Goal: Use online tool/utility: Utilize a website feature to perform a specific function

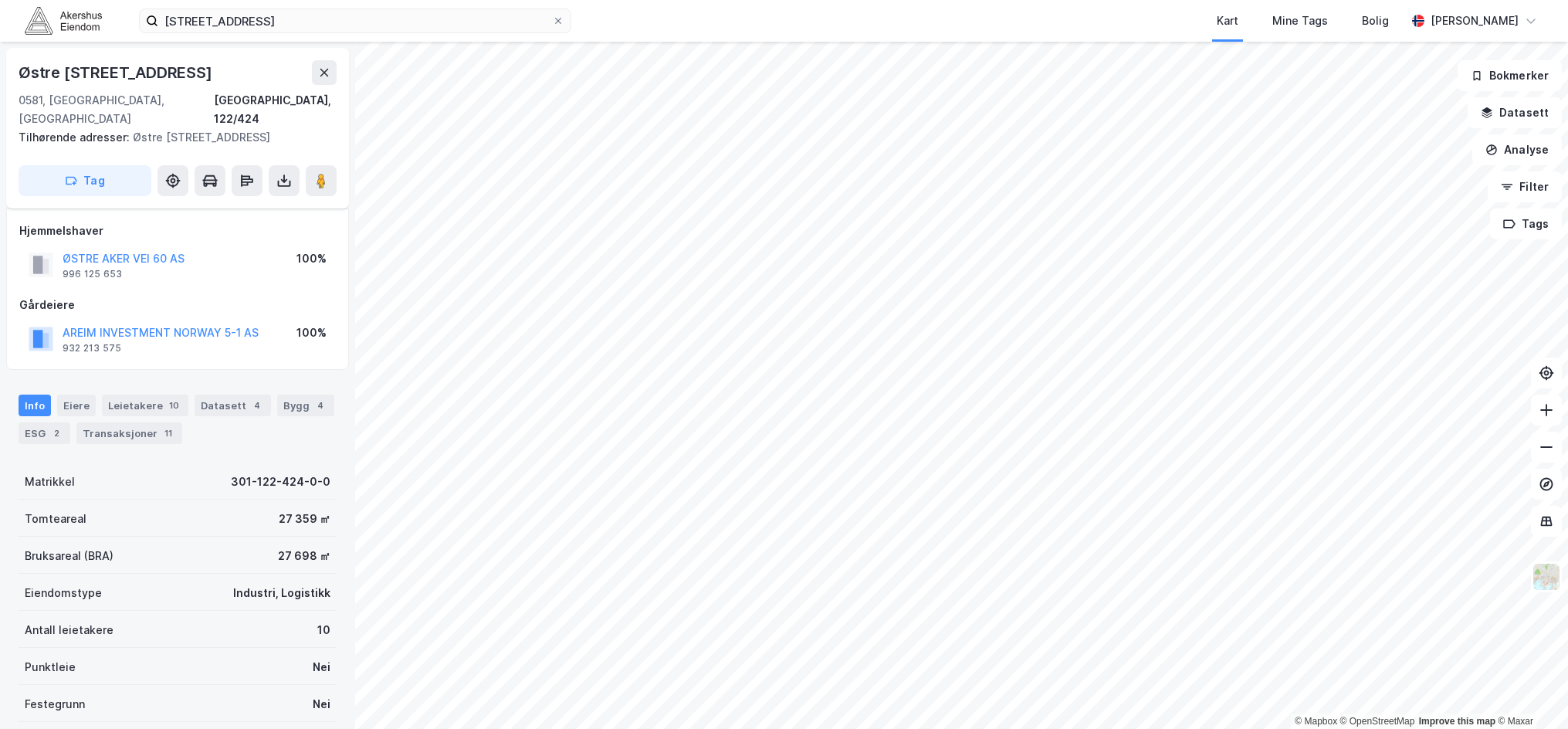
scroll to position [10, 0]
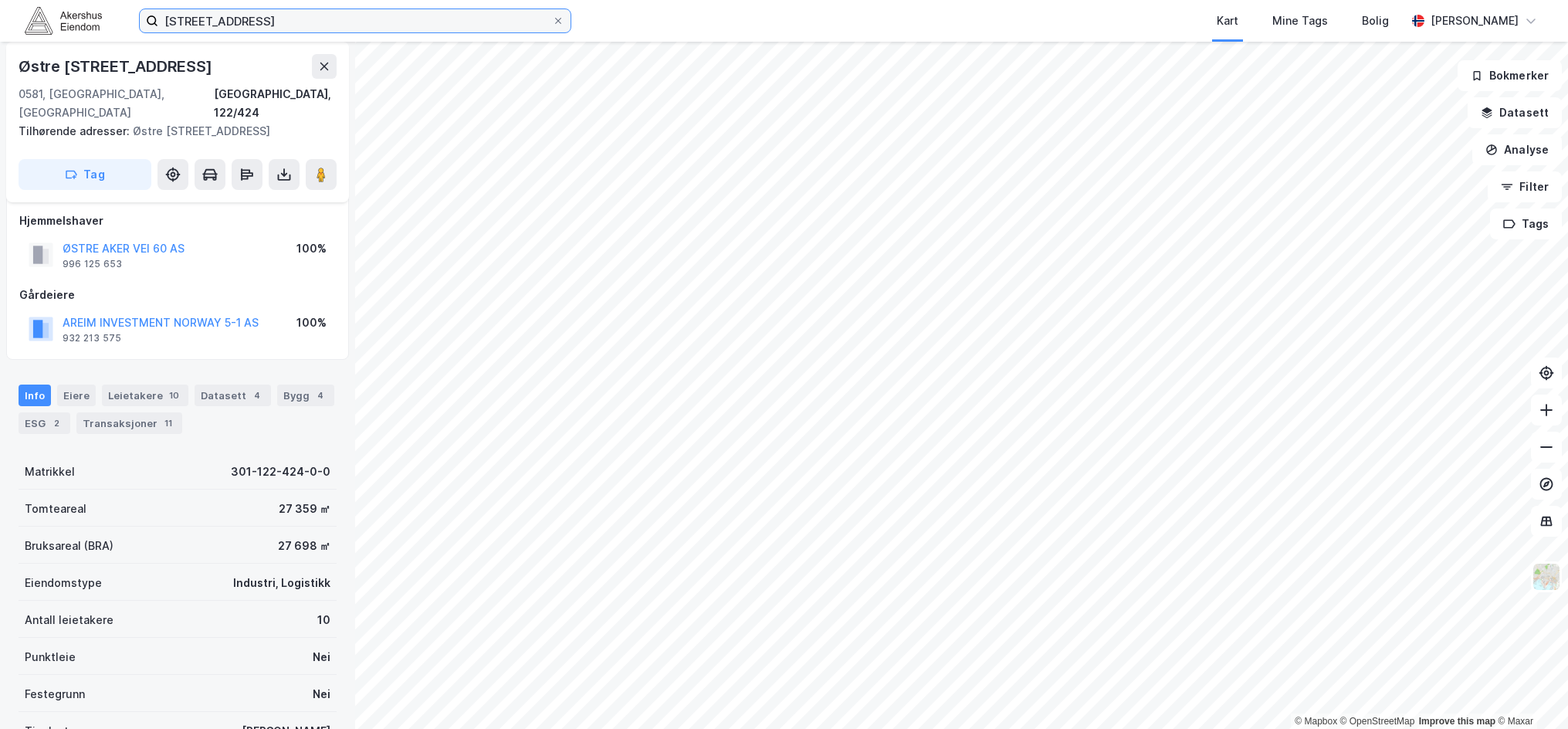
click at [228, 24] on input "[STREET_ADDRESS]" at bounding box center [355, 21] width 393 height 23
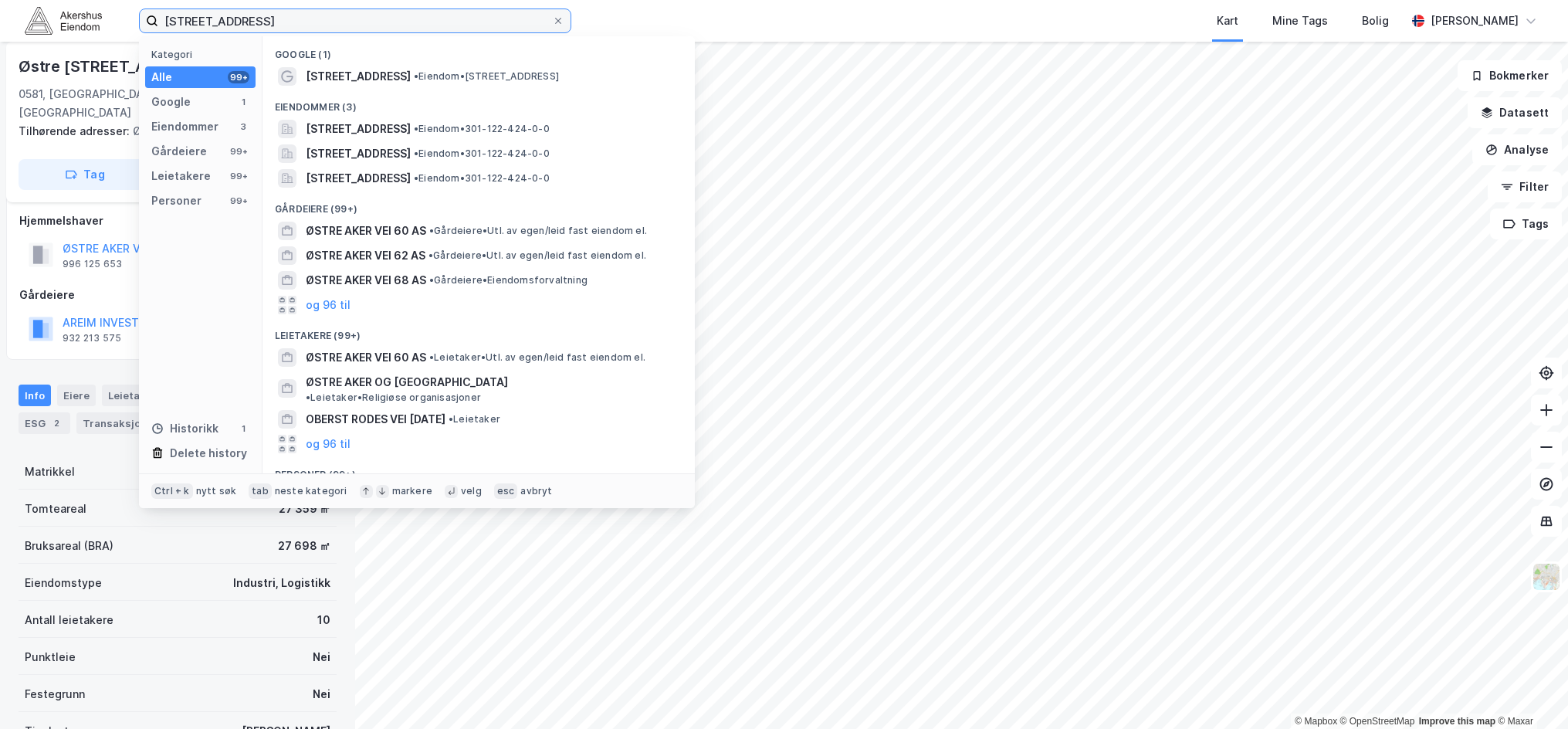
click at [228, 24] on input "[STREET_ADDRESS]" at bounding box center [355, 21] width 393 height 23
type input "askim"
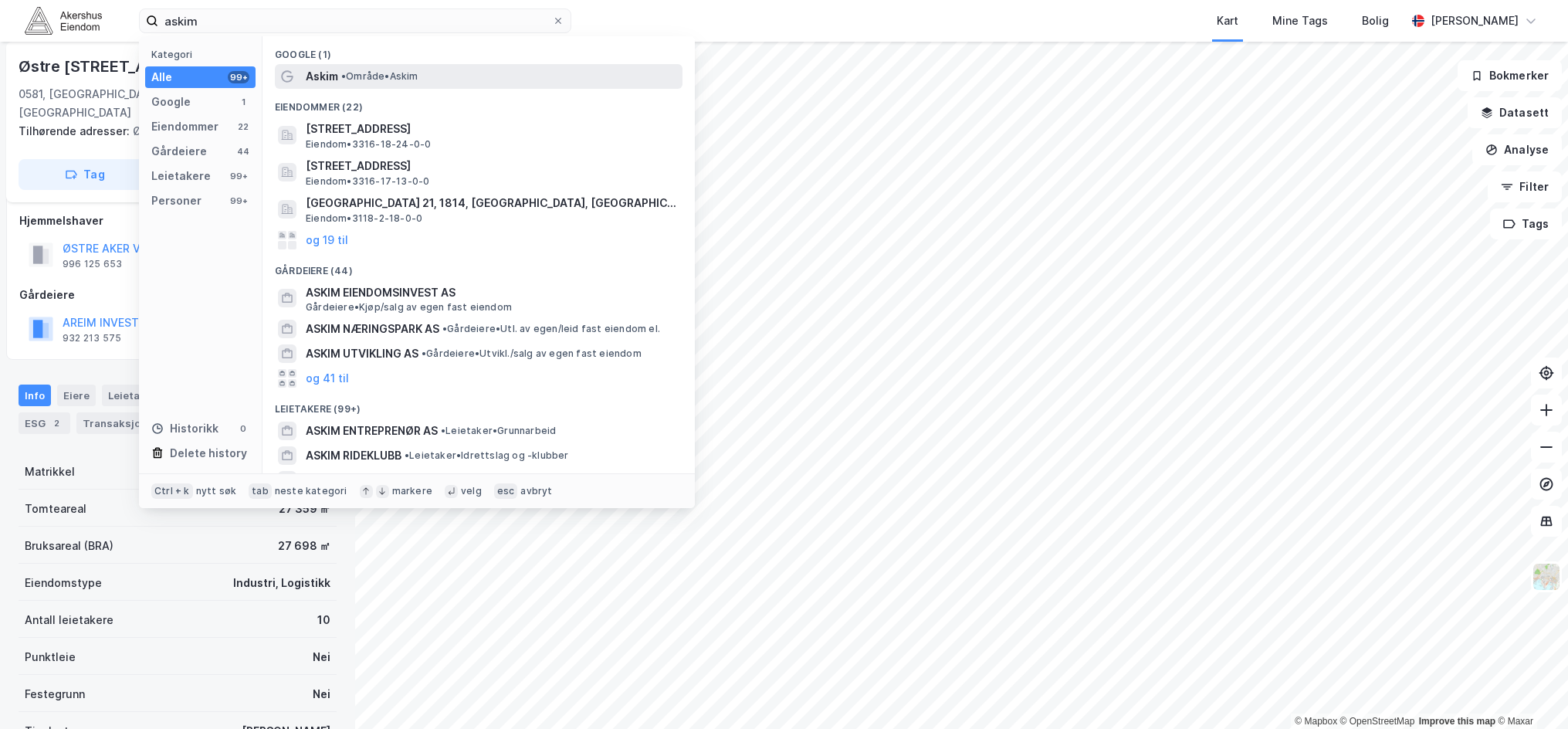
click at [316, 78] on span "Askim" at bounding box center [322, 77] width 33 height 18
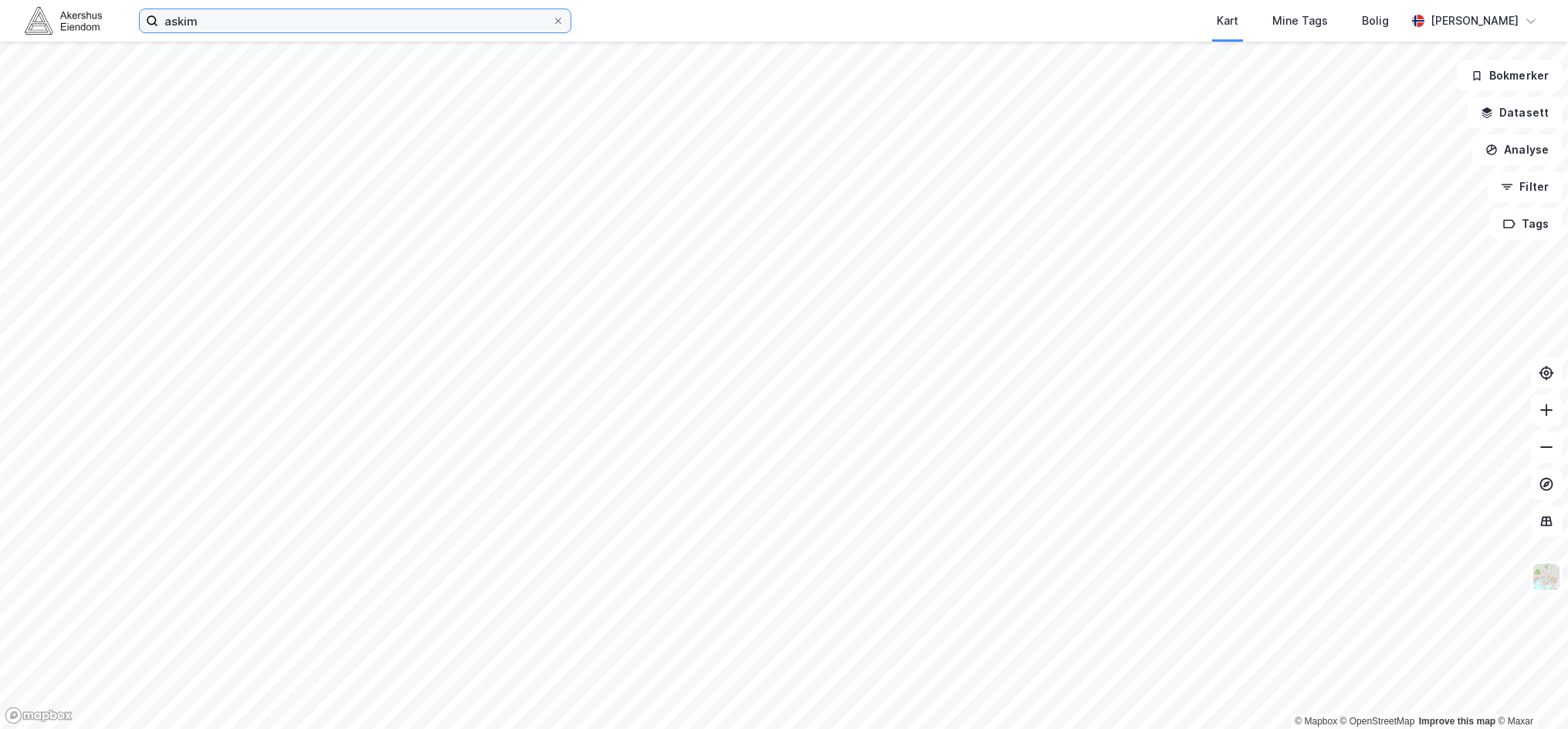
click at [212, 9] on input "askim" at bounding box center [355, 21] width 393 height 23
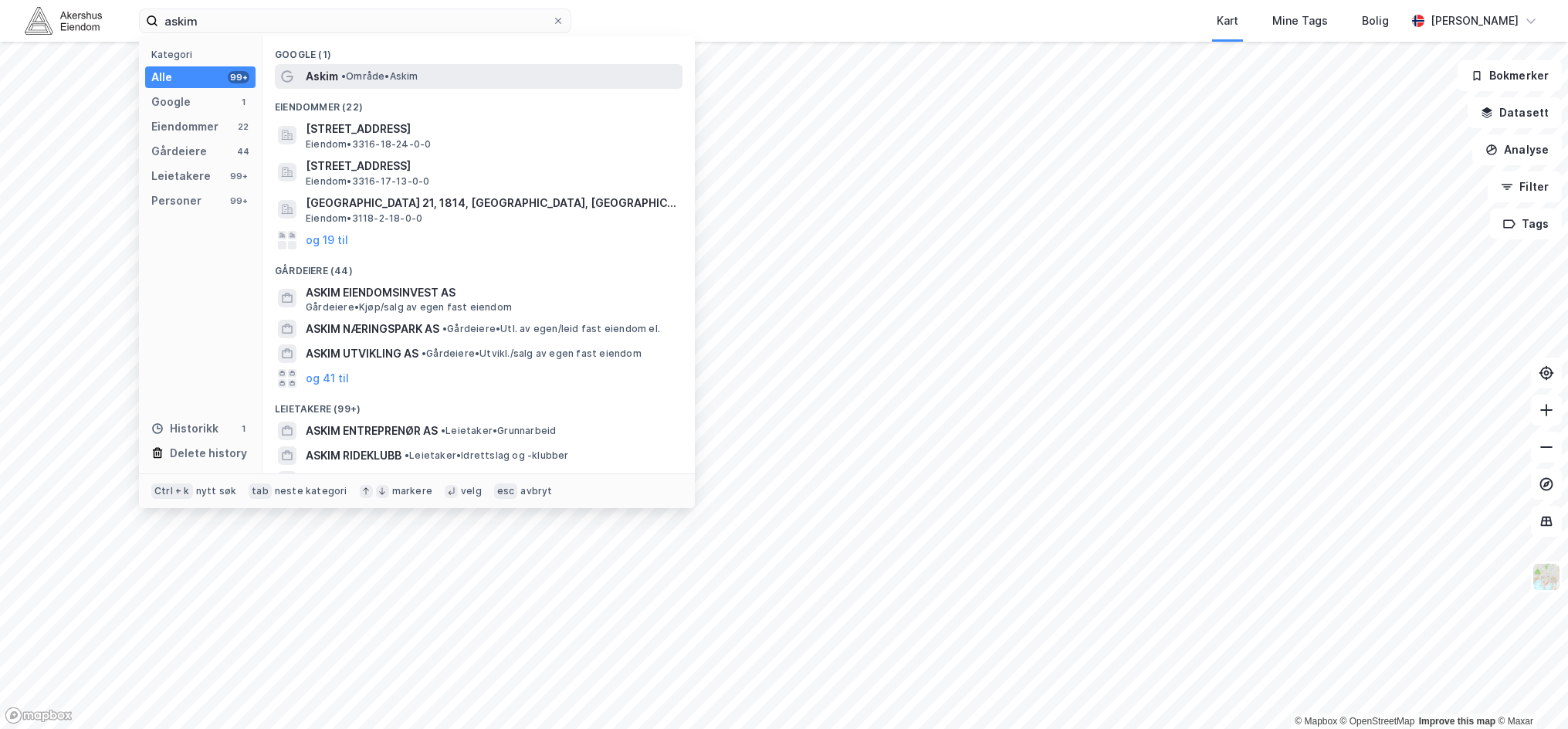
click at [311, 78] on span "Askim" at bounding box center [322, 77] width 33 height 18
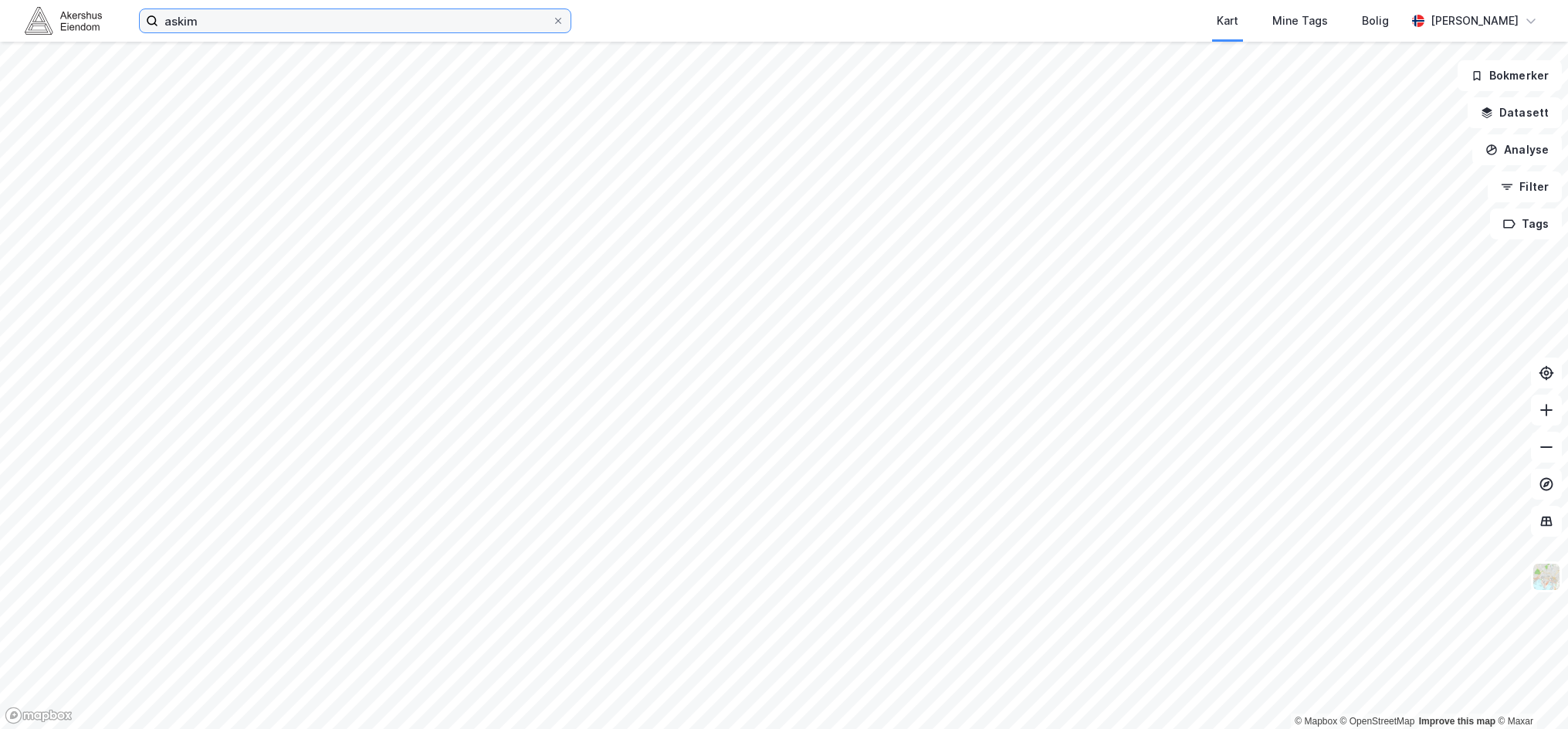
drag, startPoint x: 257, startPoint y: 22, endPoint x: 250, endPoint y: 18, distance: 8.1
click at [257, 21] on input "askim" at bounding box center [355, 21] width 393 height 23
click at [330, 27] on input at bounding box center [364, 21] width 413 height 23
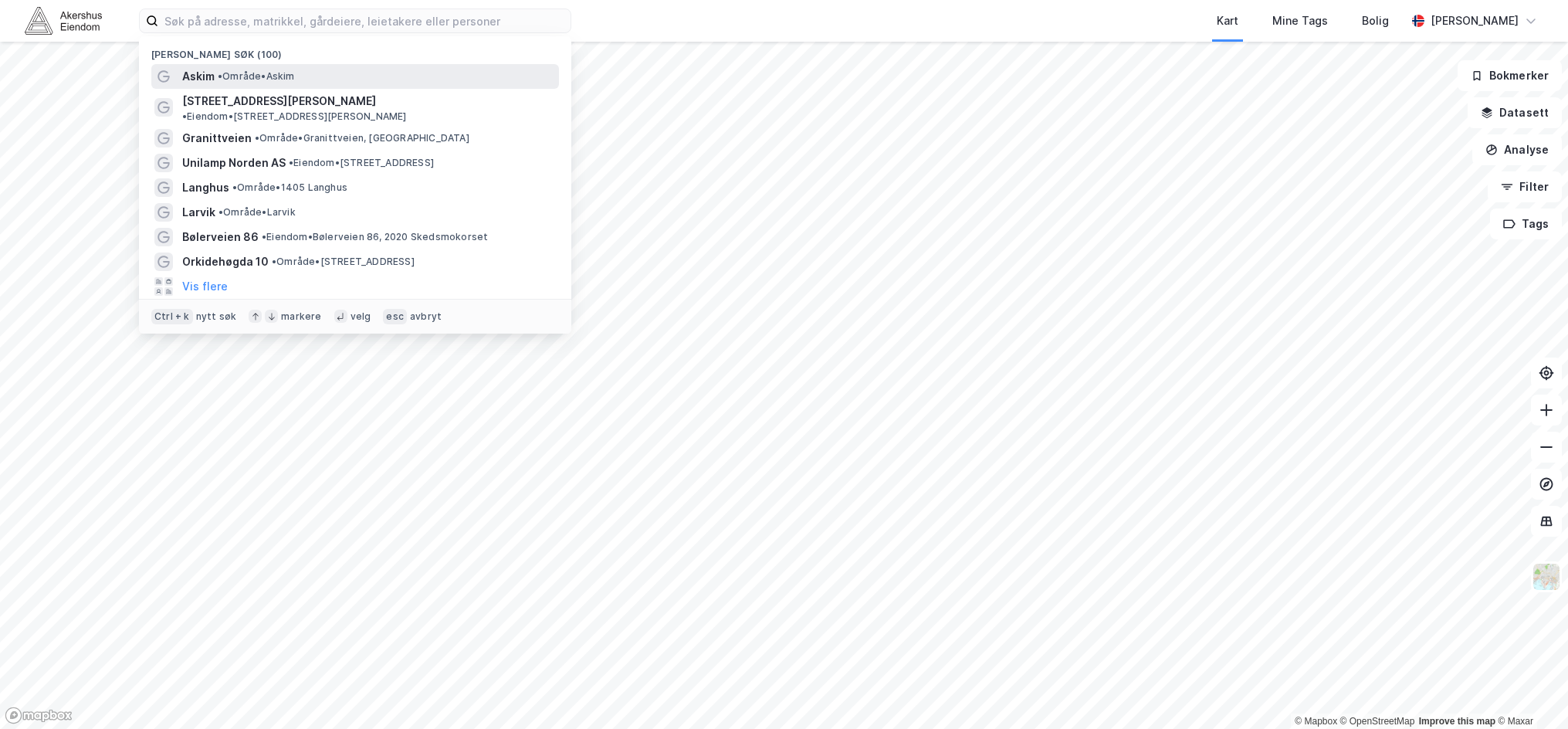
click at [188, 71] on span "Askim" at bounding box center [198, 77] width 33 height 18
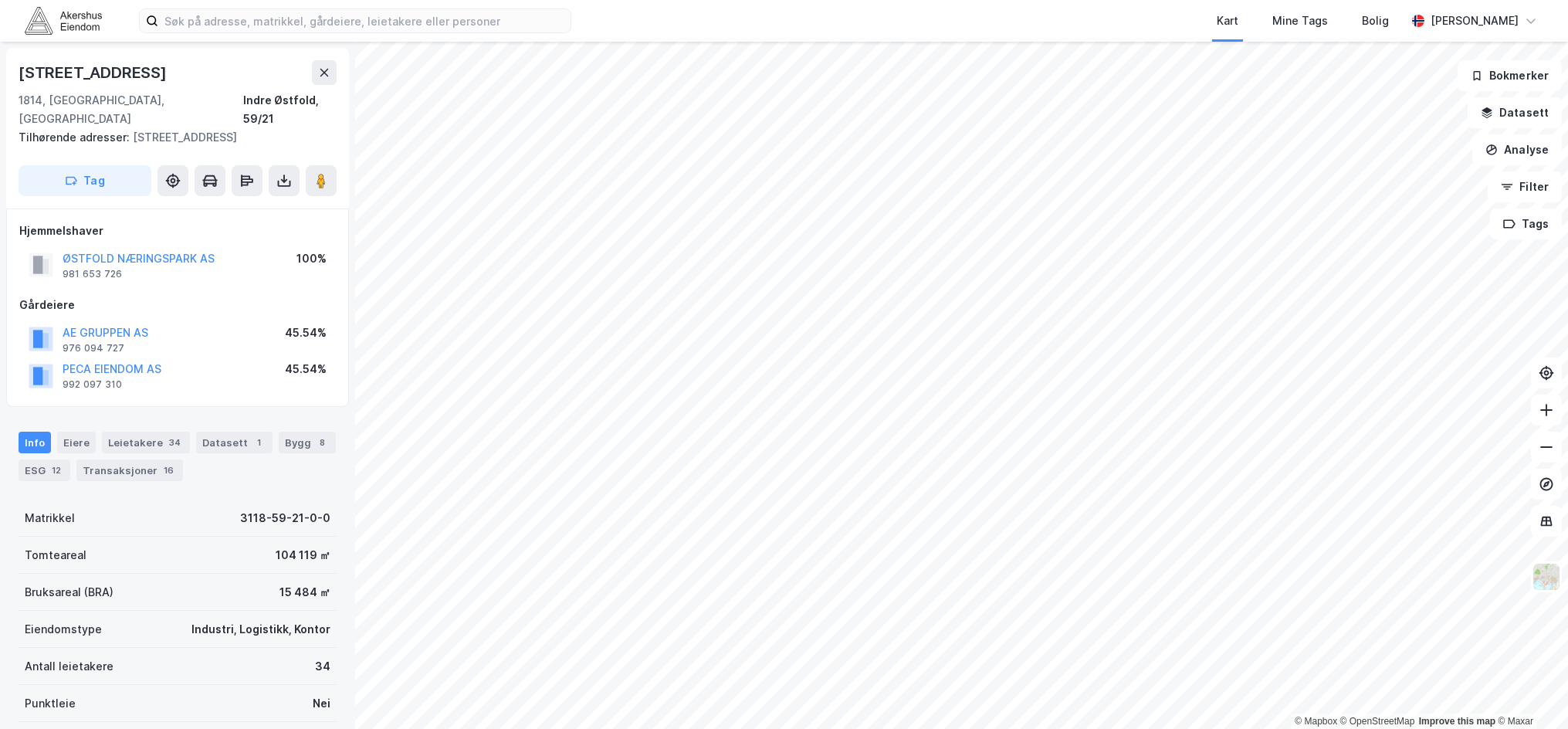
click at [1340, 729] on html "Kart Mine Tags [PERSON_NAME] [PERSON_NAME] © Mapbox © OpenStreetMap Improve thi…" at bounding box center [784, 364] width 1568 height 729
click at [695, 0] on html "Kart Mine Tags [PERSON_NAME] [PERSON_NAME] © Mapbox © OpenStreetMap Improve thi…" at bounding box center [784, 364] width 1568 height 729
click at [680, 0] on html "Kart Mine Tags [PERSON_NAME] [PERSON_NAME] © Mapbox © OpenStreetMap Improve thi…" at bounding box center [784, 364] width 1568 height 729
click at [471, 0] on html "Kart Mine Tags [PERSON_NAME] [PERSON_NAME] © Mapbox © OpenStreetMap Improve thi…" at bounding box center [784, 364] width 1568 height 729
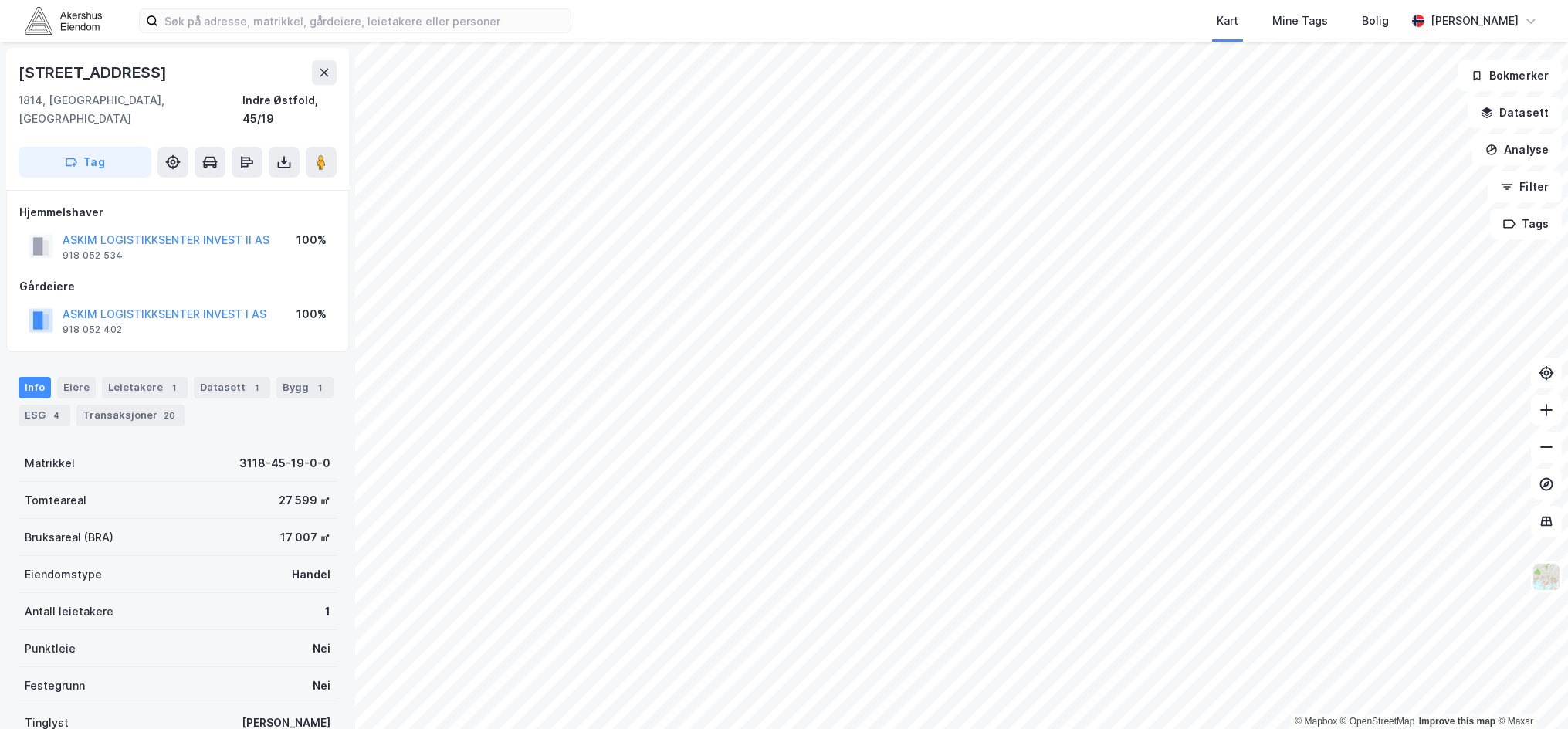
click at [168, 359] on div "Info [PERSON_NAME] 1 Datasett 1 Bygg 1 ESG 4 Transaksjoner 20" at bounding box center [178, 395] width 355 height 74
click at [145, 377] on div "Leietakere 1" at bounding box center [144, 388] width 86 height 22
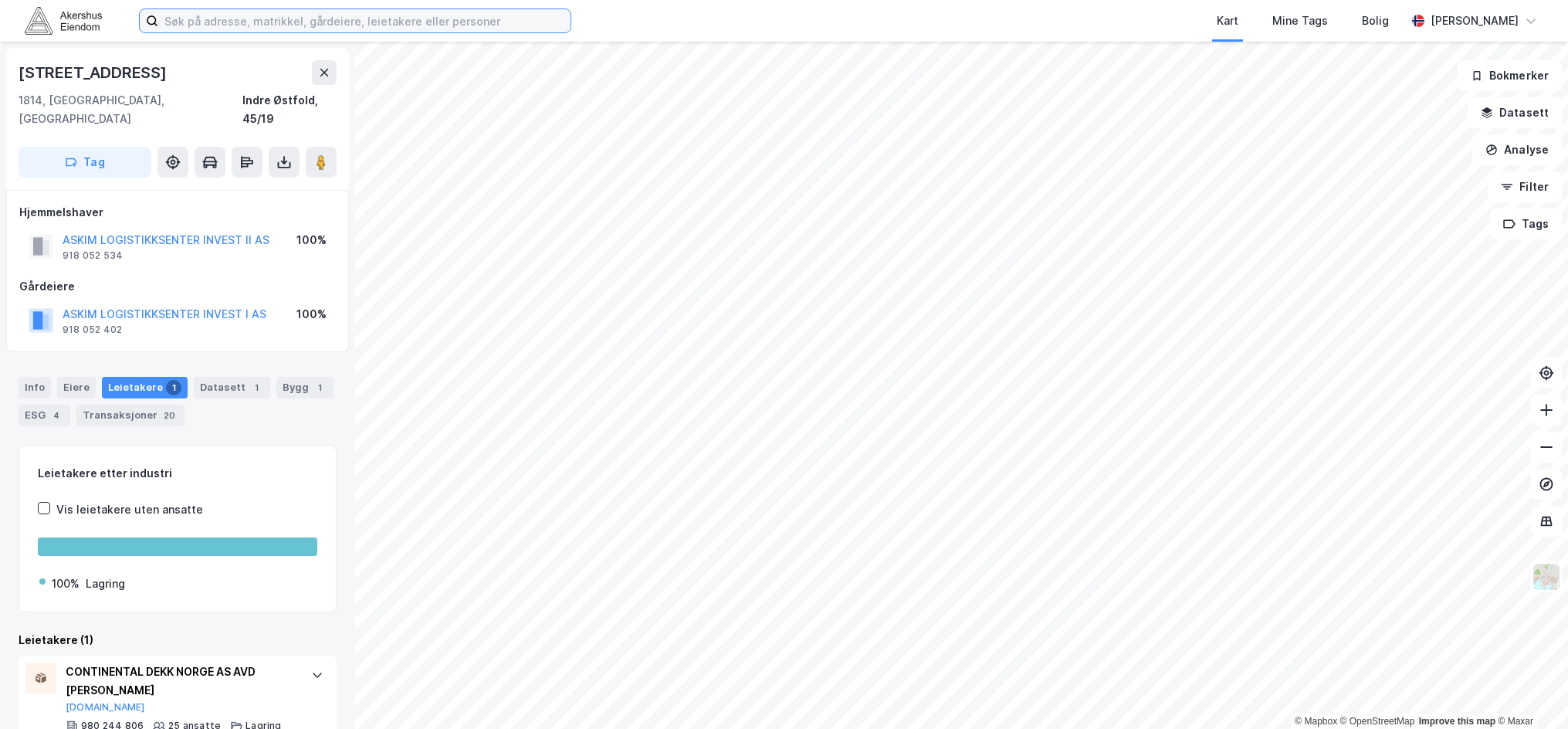
click at [251, 20] on input at bounding box center [364, 21] width 413 height 23
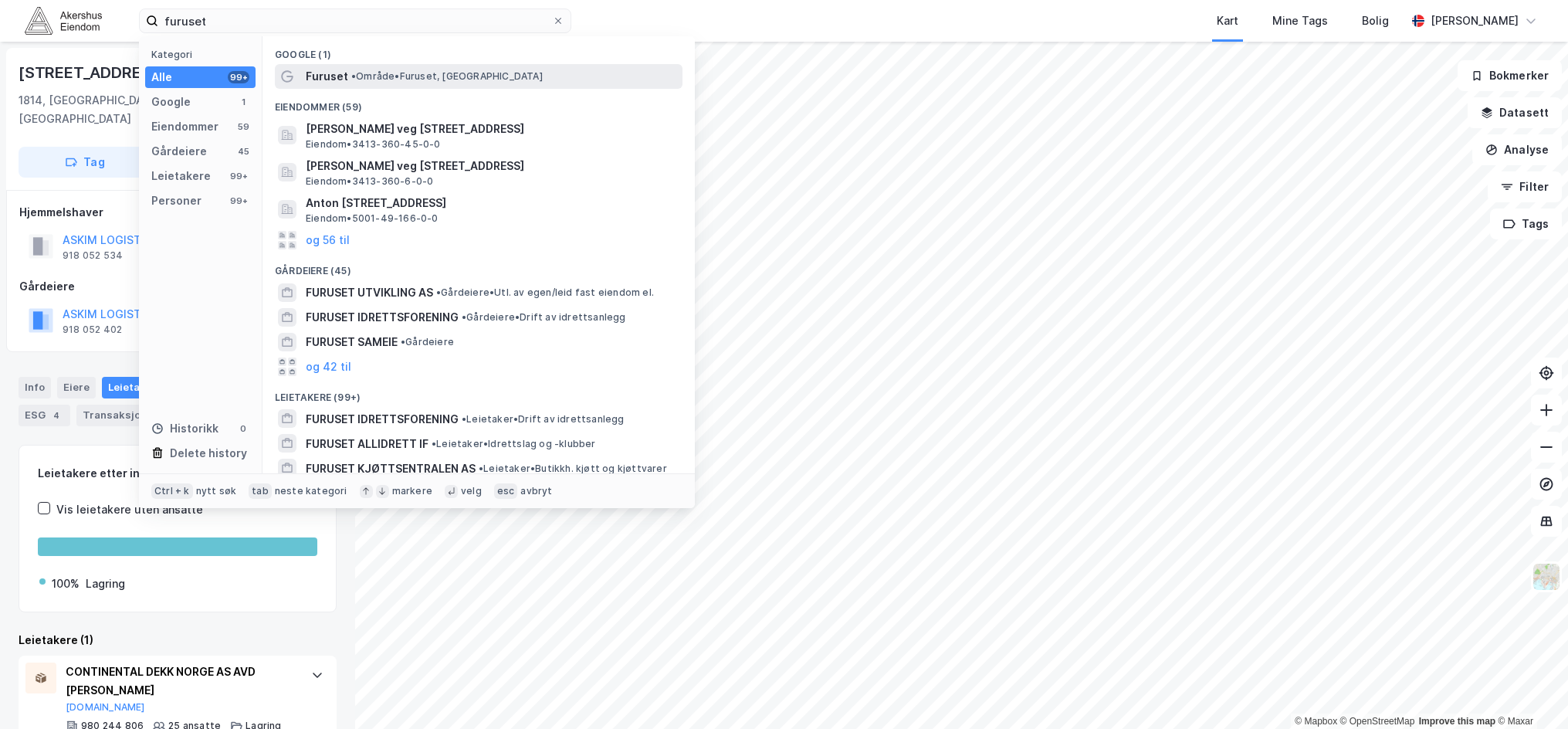
click at [388, 76] on span "• Område • Furuset, [GEOGRAPHIC_DATA]" at bounding box center [447, 76] width 192 height 13
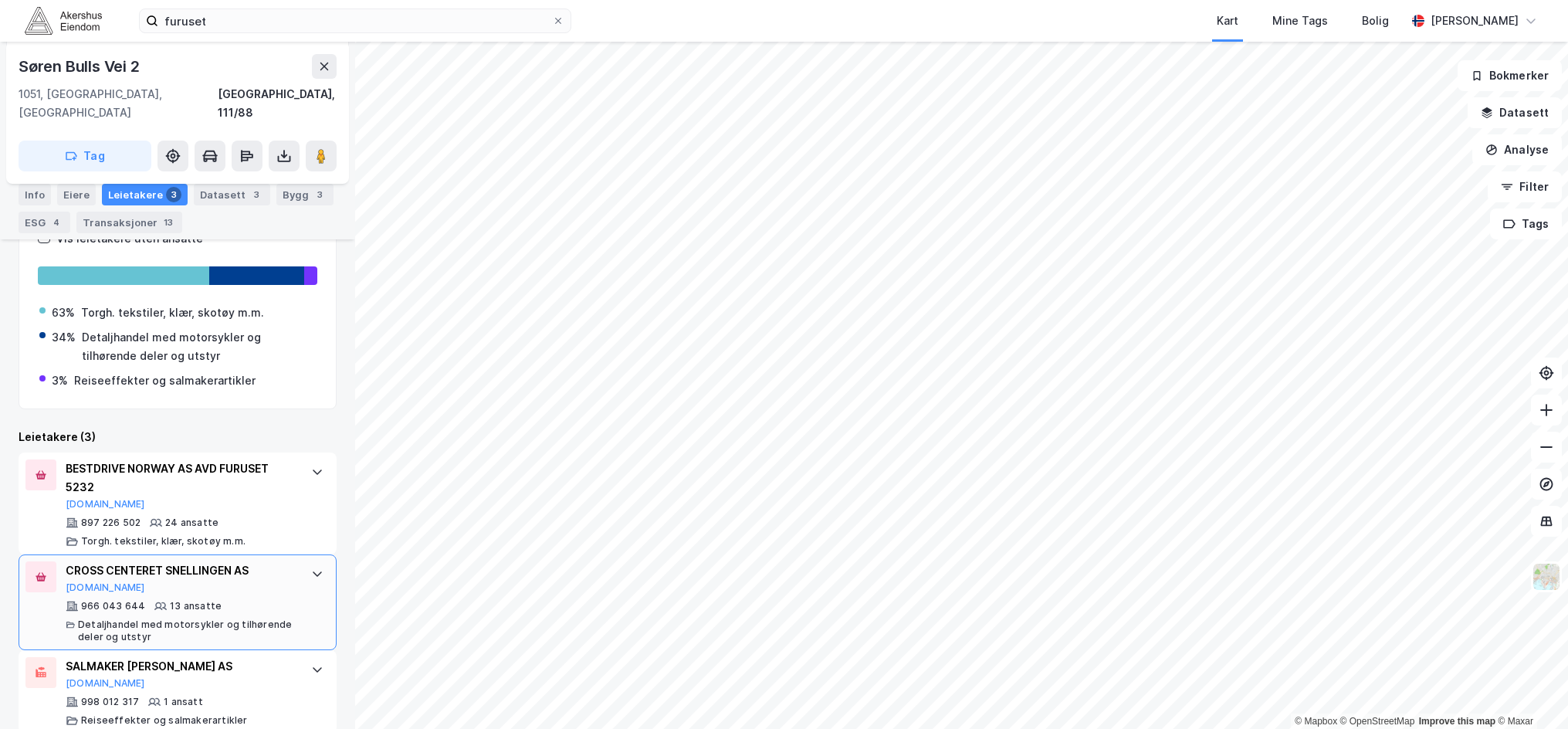
scroll to position [313, 0]
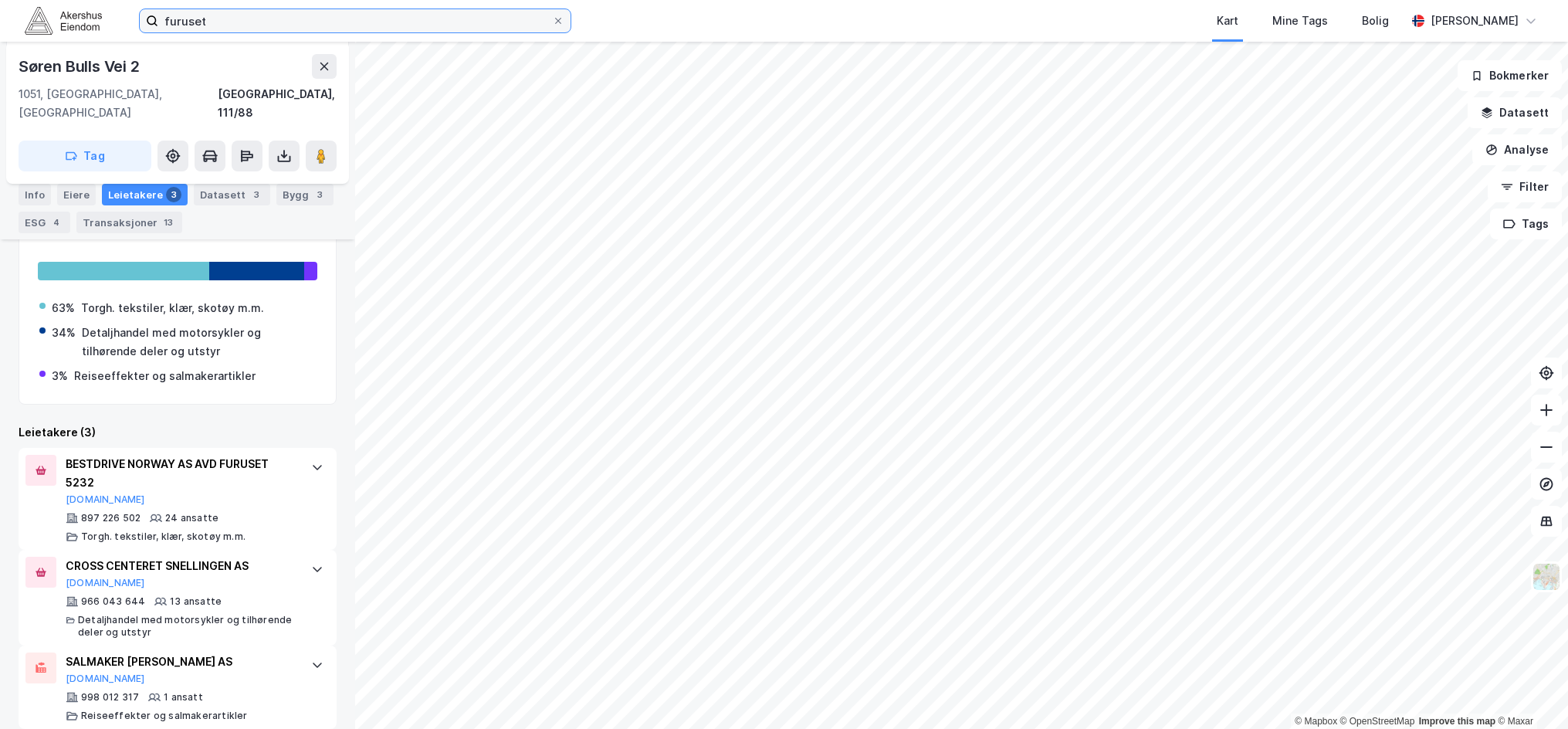
click at [194, 16] on input "furuset" at bounding box center [355, 21] width 393 height 23
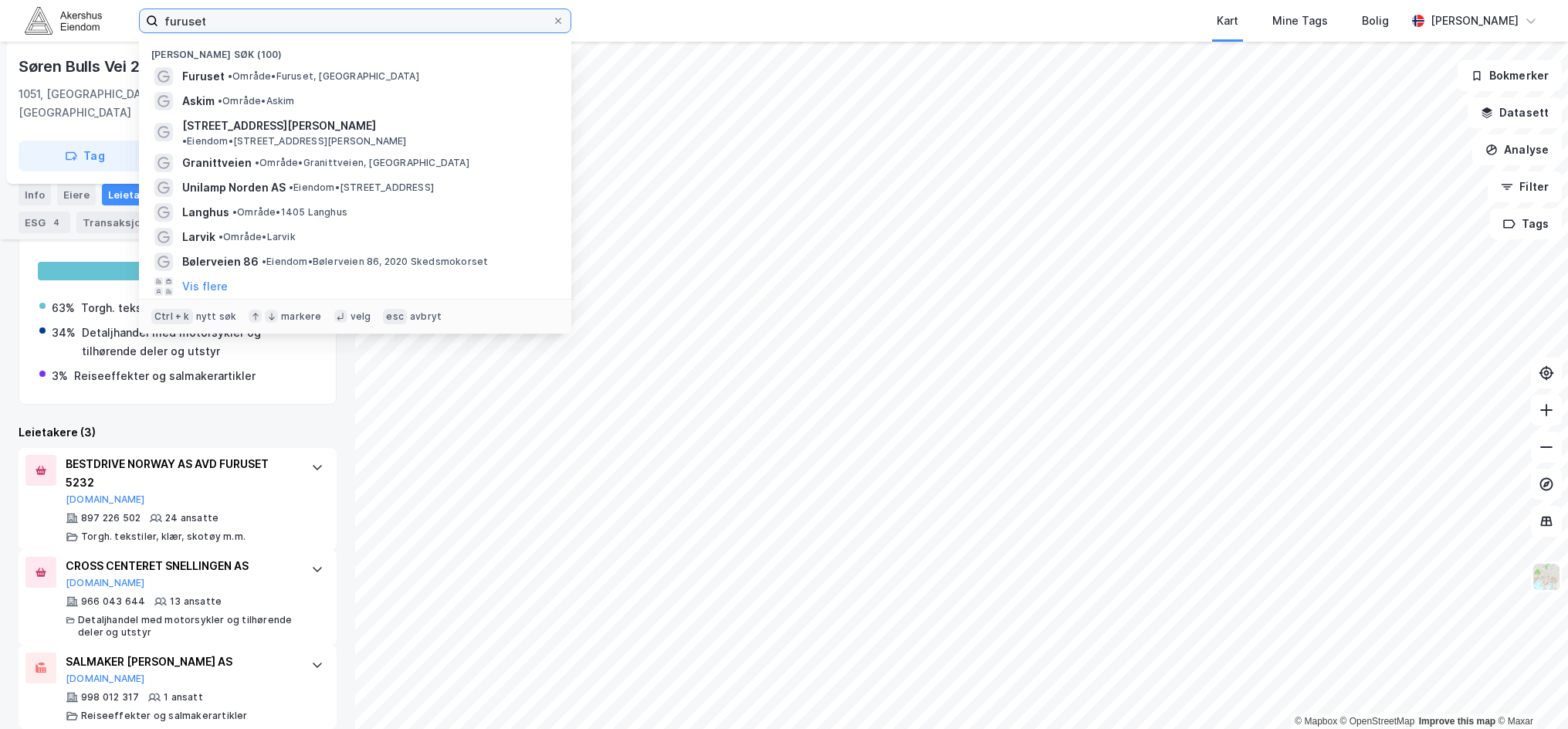
click at [194, 16] on input "furuset" at bounding box center [355, 21] width 393 height 23
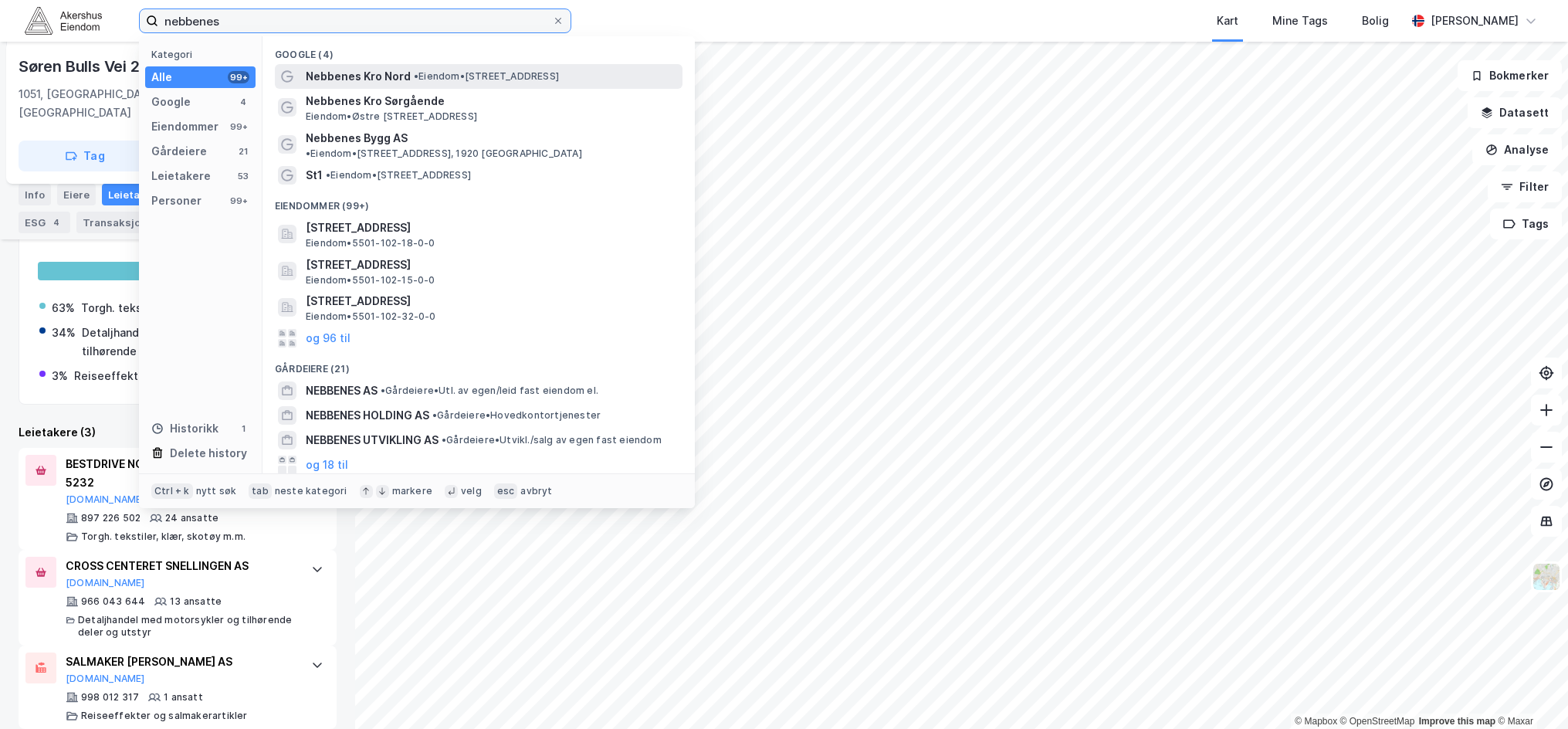
type input "nebbenes"
click at [339, 79] on span "Nebbenes Kro Nord" at bounding box center [358, 77] width 105 height 18
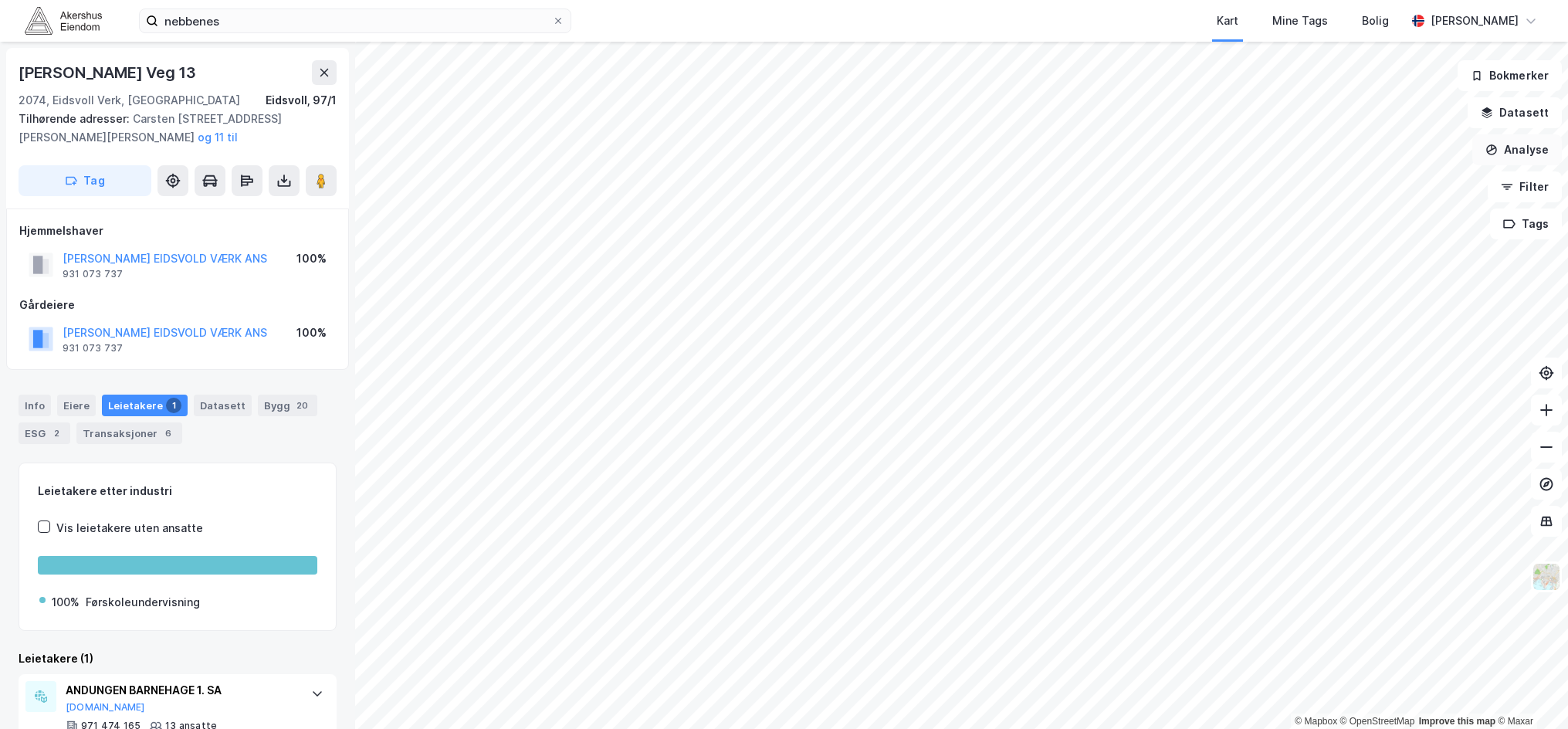
click at [1535, 148] on button "Analyse" at bounding box center [1517, 149] width 89 height 31
click at [1374, 186] on div "Tegn område" at bounding box center [1383, 183] width 134 height 13
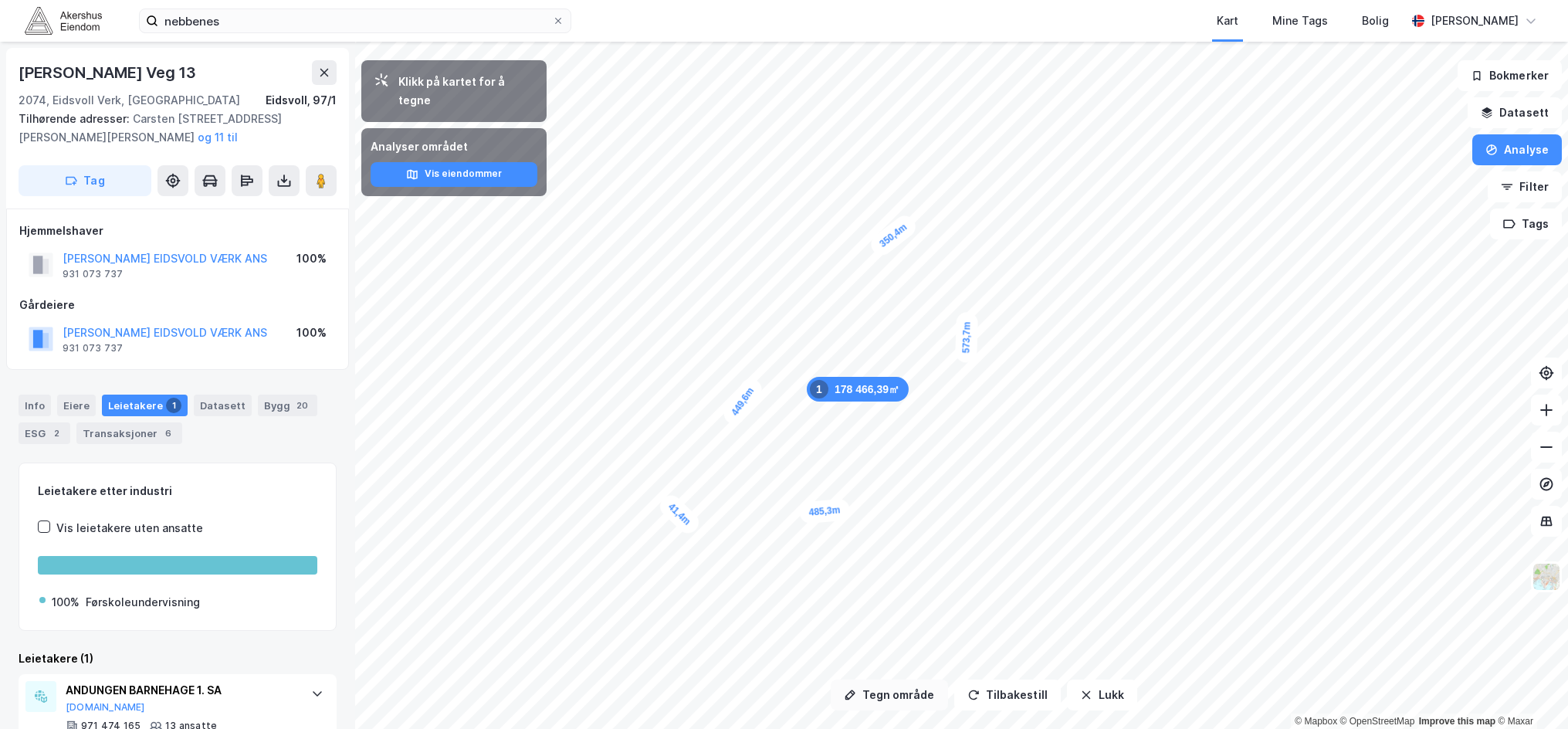
click at [891, 701] on button "Tegn område" at bounding box center [889, 695] width 118 height 31
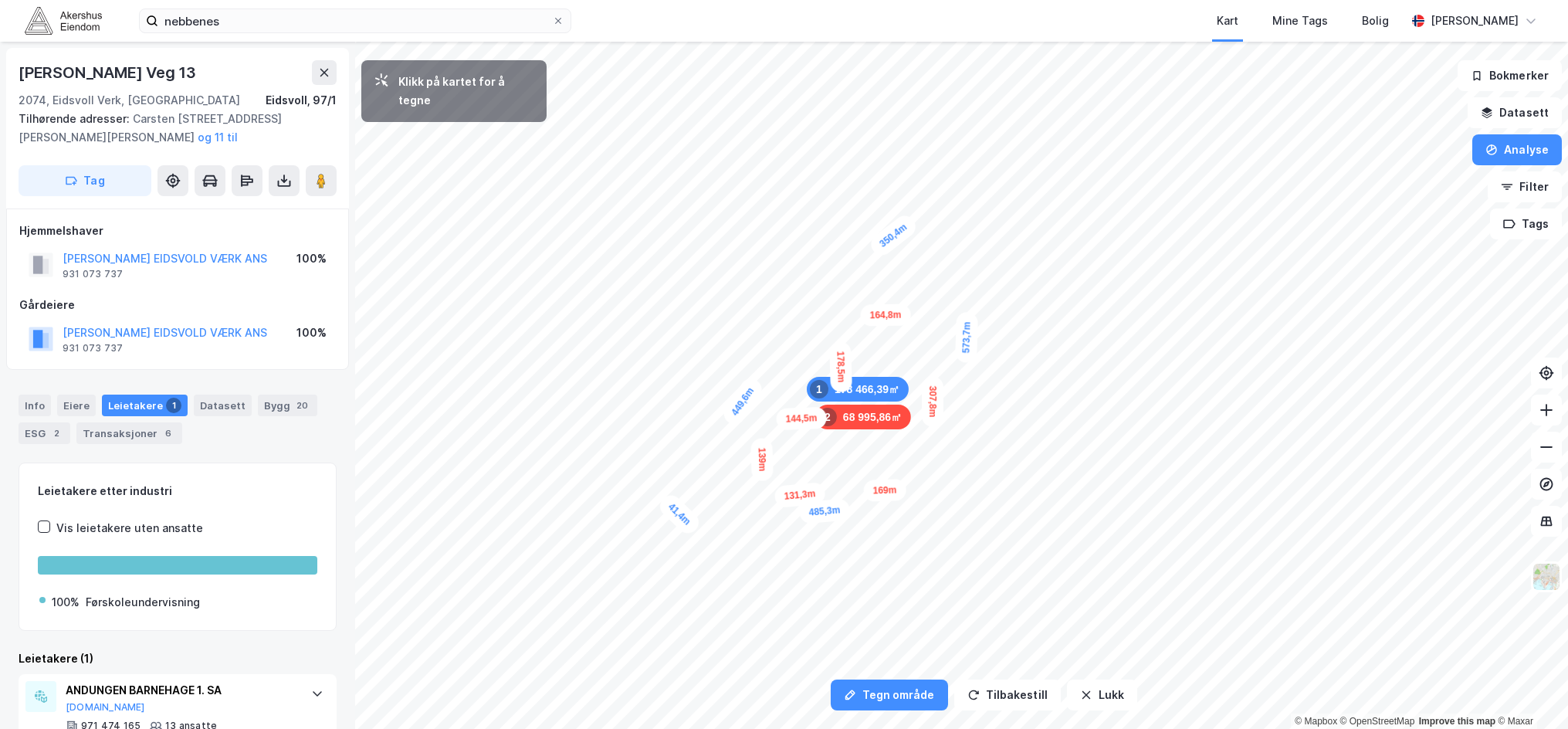
click at [842, 418] on div "68 995,86㎡ 2" at bounding box center [863, 417] width 96 height 25
